Goal: Use online tool/utility: Utilize a website feature to perform a specific function

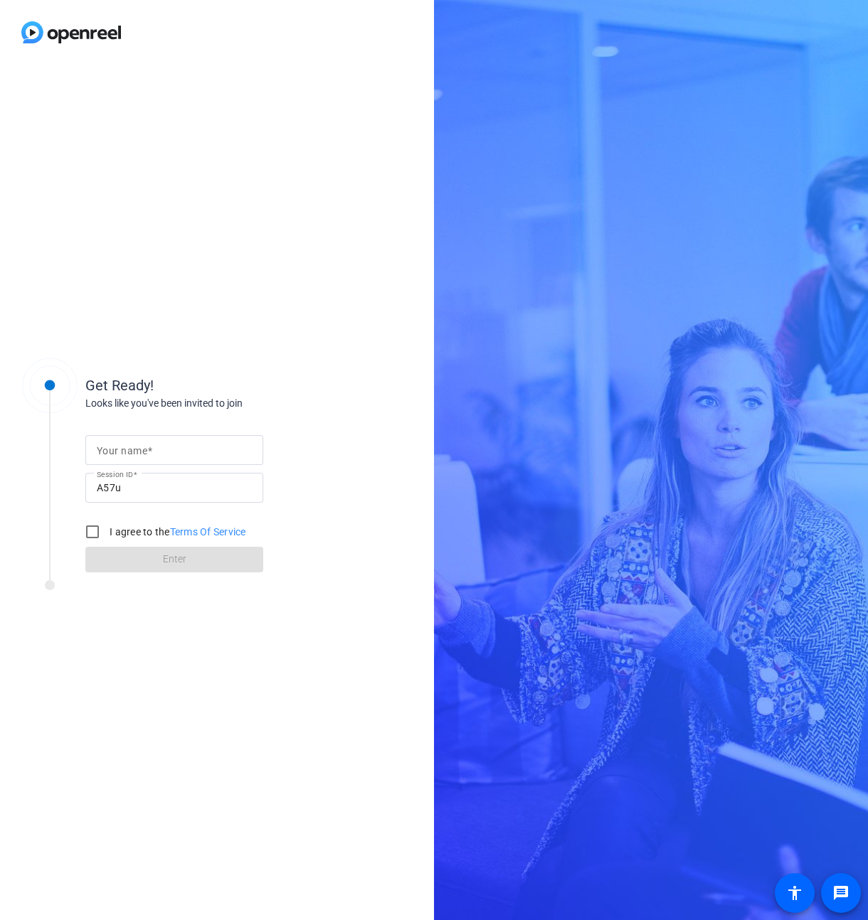
click at [179, 449] on input "Your name" at bounding box center [174, 450] width 155 height 17
type input "[PERSON_NAME]"
click at [91, 531] on input "I agree to the Terms Of Service" at bounding box center [92, 532] width 28 height 28
checkbox input "true"
click at [198, 563] on span at bounding box center [174, 560] width 178 height 34
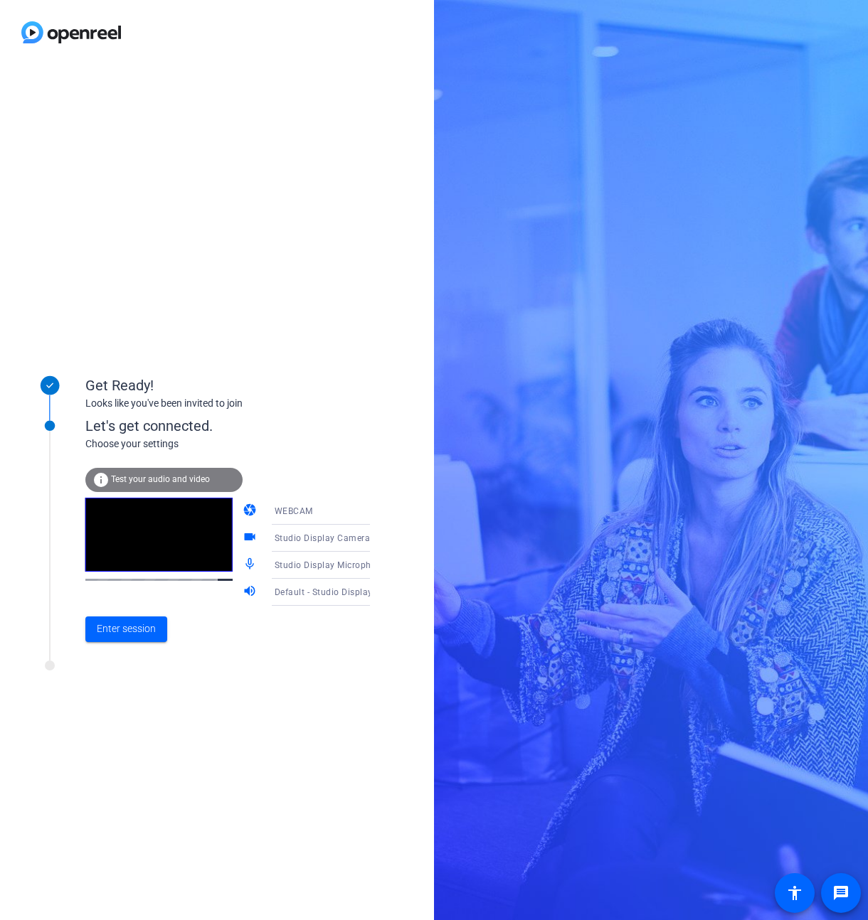
click at [380, 565] on icon at bounding box center [383, 566] width 7 height 4
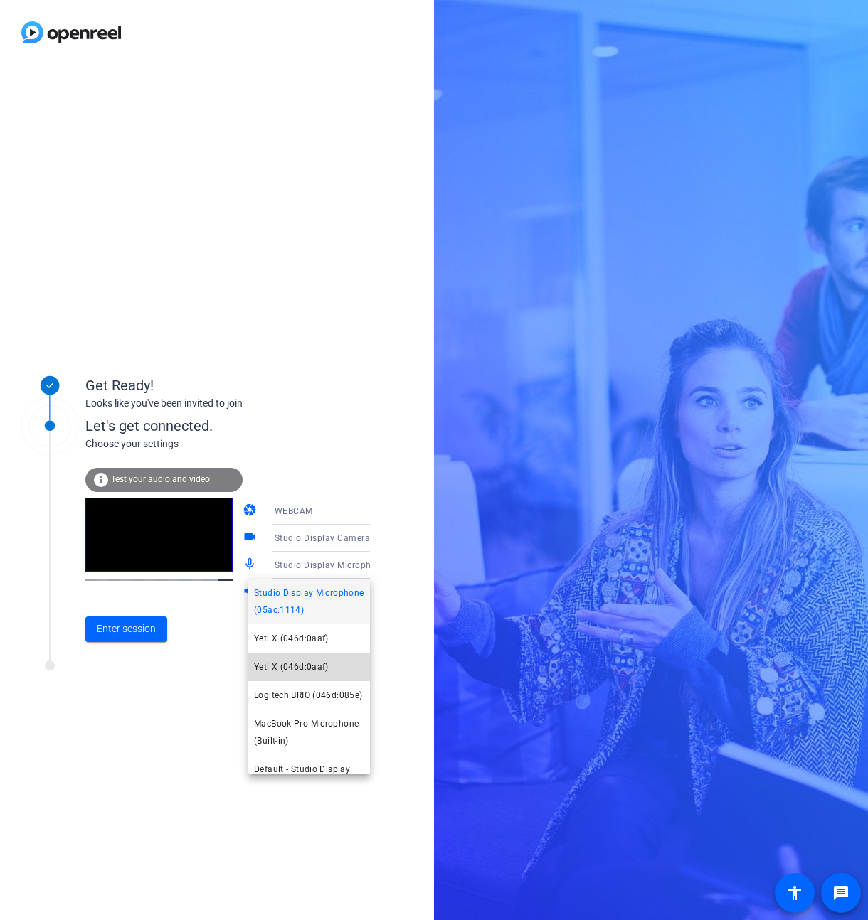
click at [326, 671] on span "Yeti X (046d:0aaf)" at bounding box center [291, 667] width 75 height 17
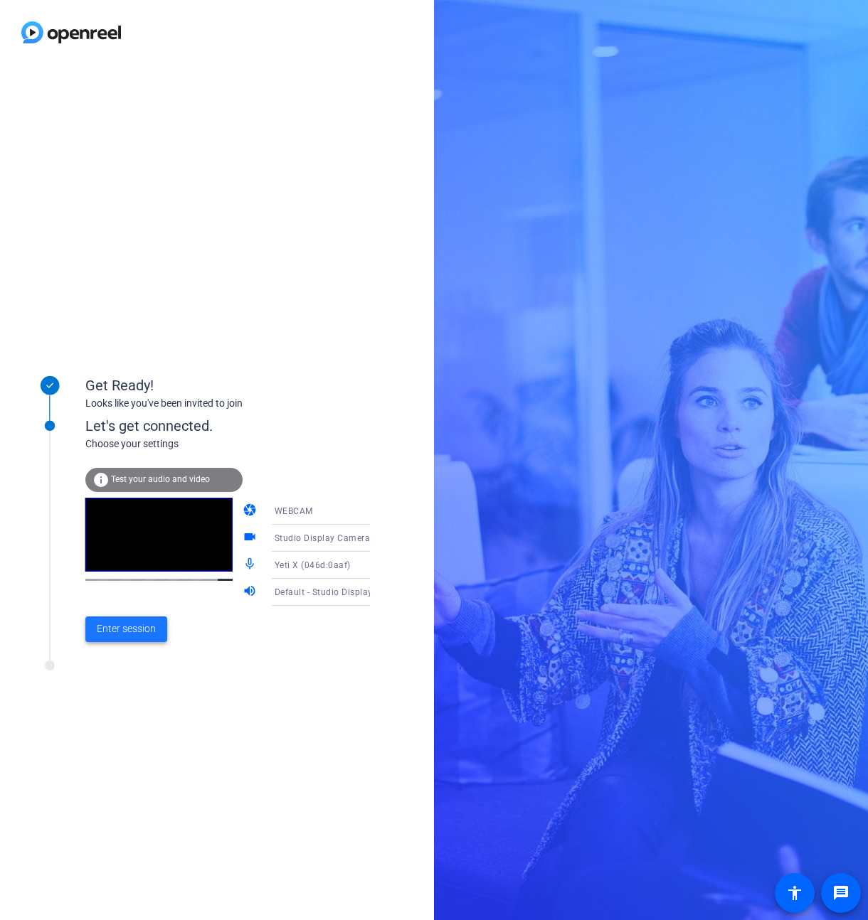
click at [134, 626] on span "Enter session" at bounding box center [126, 629] width 59 height 15
